Goal: Information Seeking & Learning: Find specific fact

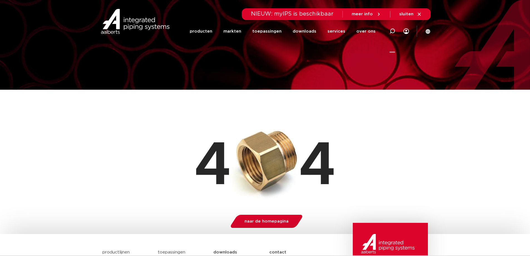
click at [391, 30] on icon at bounding box center [392, 31] width 6 height 6
click at [272, 30] on input "Zoeken" at bounding box center [308, 30] width 175 height 11
paste input "3026375"
type input "3026375"
click button "Zoeken" at bounding box center [0, 0] width 0 height 0
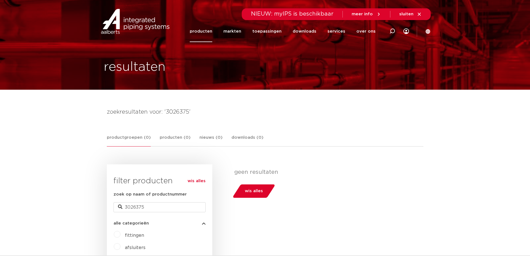
click at [209, 34] on link "producten" at bounding box center [201, 31] width 23 height 21
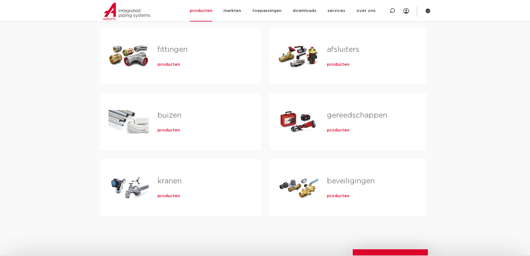
scroll to position [111, 0]
click at [173, 195] on span "producten" at bounding box center [168, 196] width 23 height 6
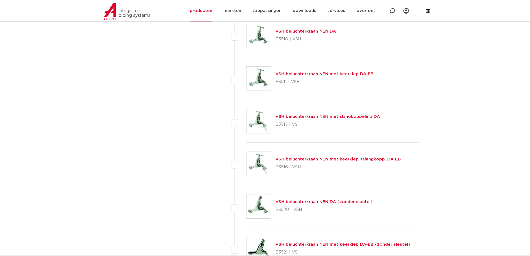
scroll to position [1836, 0]
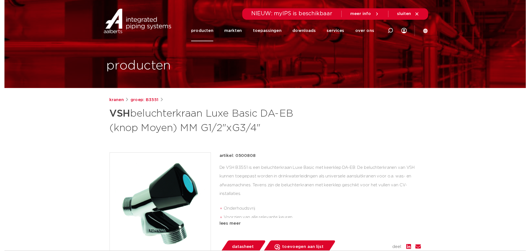
scroll to position [56, 0]
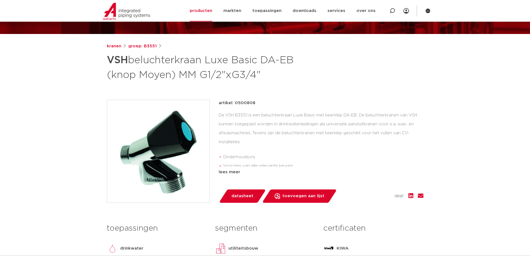
click at [241, 196] on span "datasheet" at bounding box center [242, 195] width 22 height 9
